Goal: Task Accomplishment & Management: Use online tool/utility

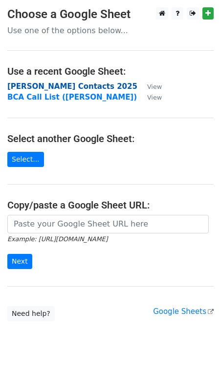
click at [69, 82] on strong "Varun Zoho Contacts 2025" at bounding box center [72, 86] width 130 height 9
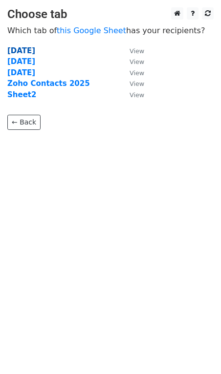
click at [29, 51] on strong "[DATE]" at bounding box center [21, 50] width 28 height 9
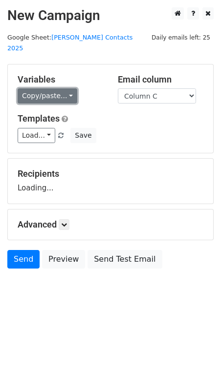
click at [43, 88] on link "Copy/paste..." at bounding box center [48, 95] width 60 height 15
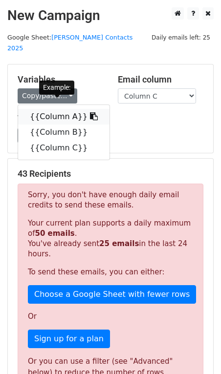
click at [49, 109] on link "{{Column A}}" at bounding box center [63, 117] width 91 height 16
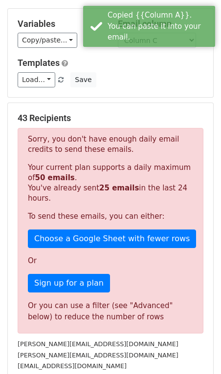
scroll to position [63, 0]
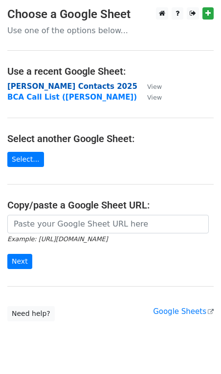
click at [80, 87] on strong "Varun Zoho Contacts 2025" at bounding box center [72, 86] width 130 height 9
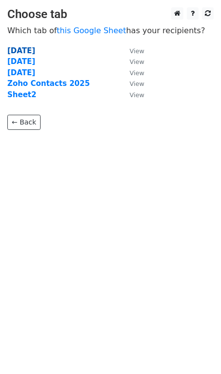
click at [35, 49] on strong "27 Aug 2025" at bounding box center [21, 50] width 28 height 9
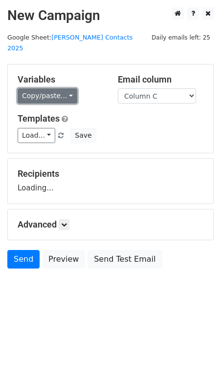
click at [33, 88] on link "Copy/paste..." at bounding box center [48, 95] width 60 height 15
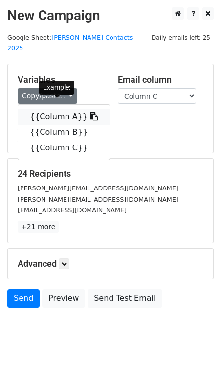
click at [45, 109] on link "{{Column A}}" at bounding box center [63, 117] width 91 height 16
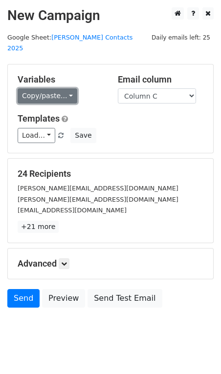
click at [59, 88] on link "Copy/paste..." at bounding box center [48, 95] width 60 height 15
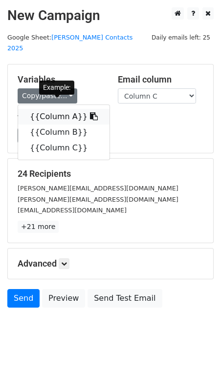
click at [56, 109] on link "{{Column A}}" at bounding box center [63, 117] width 91 height 16
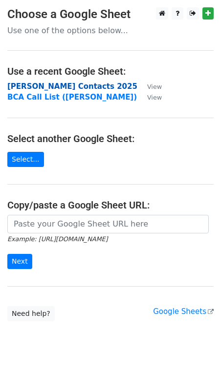
click at [55, 86] on strong "Varun Zoho Contacts 2025" at bounding box center [72, 86] width 130 height 9
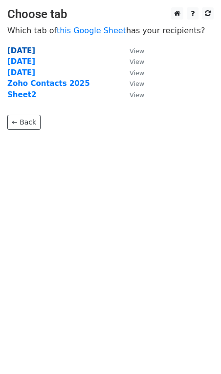
click at [29, 52] on strong "[DATE]" at bounding box center [21, 50] width 28 height 9
click at [35, 49] on strong "[DATE]" at bounding box center [21, 50] width 28 height 9
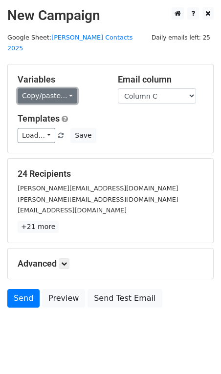
click at [43, 88] on link "Copy/paste..." at bounding box center [48, 95] width 60 height 15
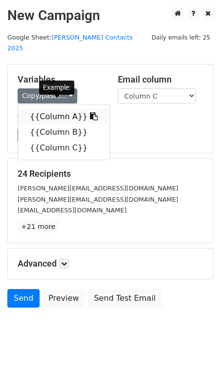
click at [55, 109] on link "{{Column A}}" at bounding box center [63, 117] width 91 height 16
